Goal: Find contact information: Find contact information

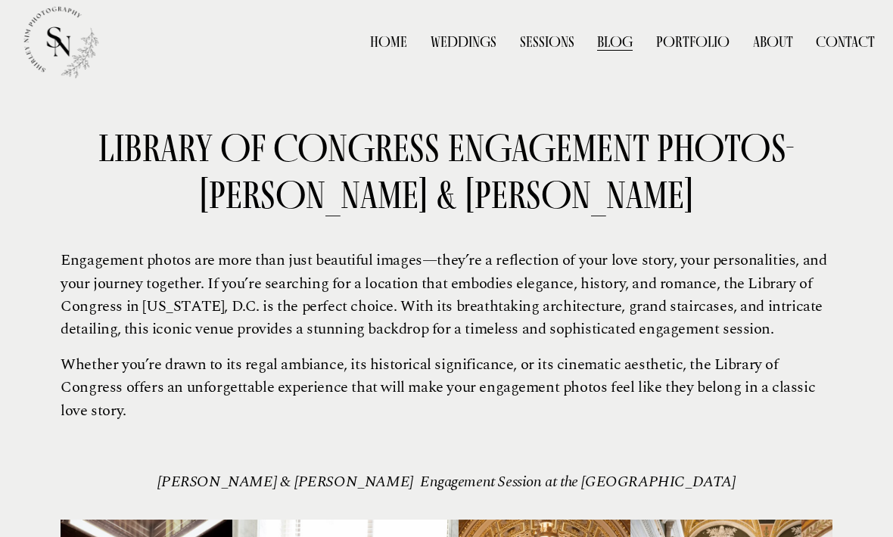
click at [0, 0] on span "Weddings" at bounding box center [0, 0] width 0 height 0
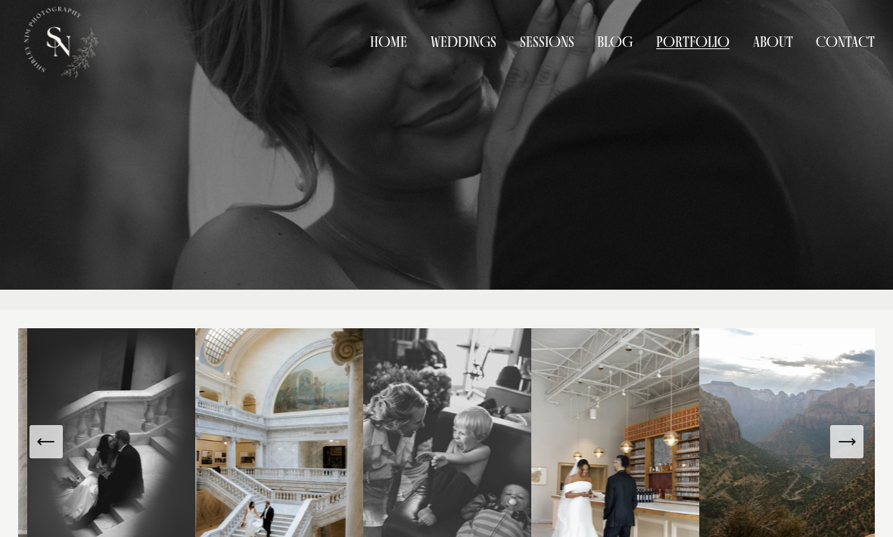
click at [832, 45] on link "Contact" at bounding box center [845, 41] width 59 height 21
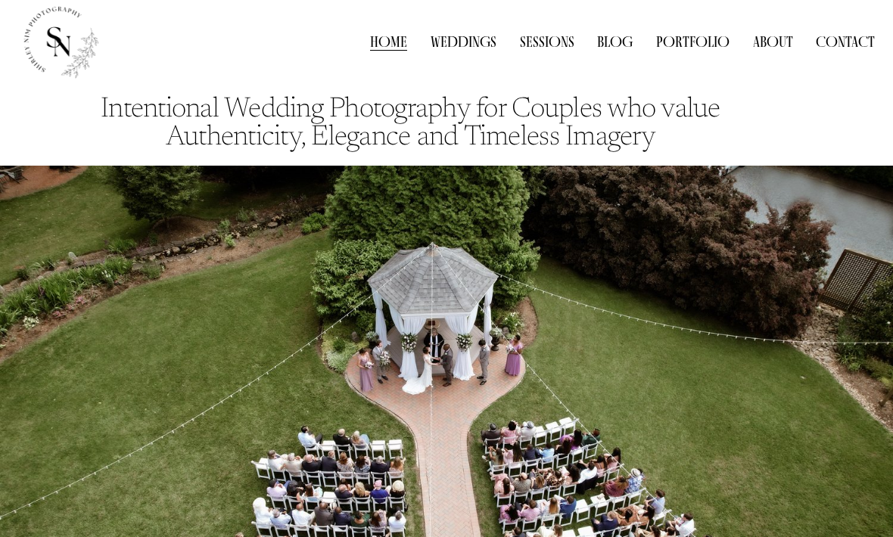
click at [863, 25] on div "Home Weddings Sessions Blog Portfolio Weddings" at bounding box center [446, 41] width 857 height 81
click at [850, 50] on link "Contact" at bounding box center [845, 41] width 59 height 21
